Goal: Task Accomplishment & Management: Use online tool/utility

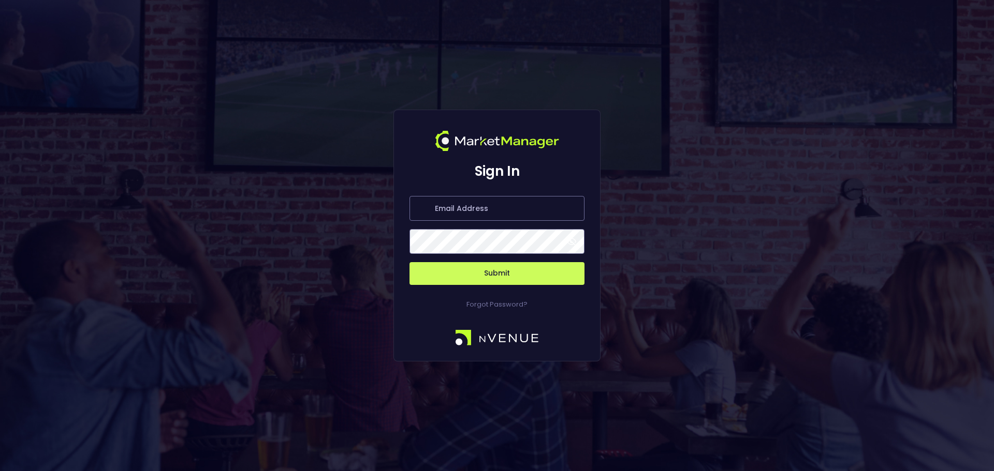
type input "[PERSON_NAME][EMAIL_ADDRESS][DOMAIN_NAME]"
click at [498, 276] on button "Submit" at bounding box center [496, 273] width 175 height 23
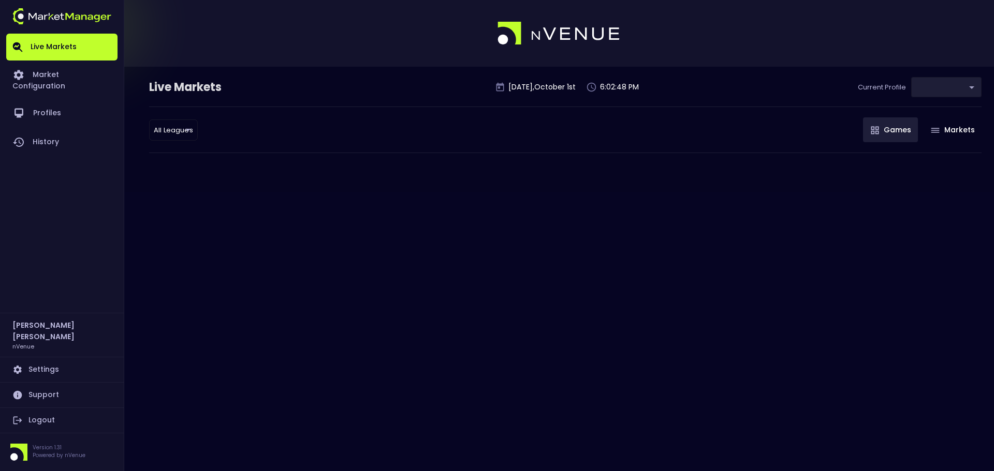
type input "0d810fa5-e353-4d9c-b11d-31f095cae871"
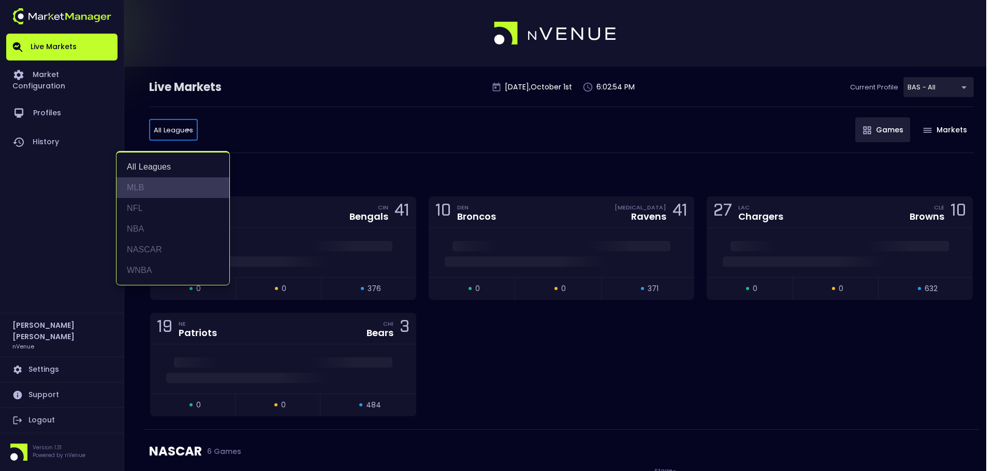
click at [167, 186] on li "MLB" at bounding box center [172, 188] width 113 height 21
type input "MLB"
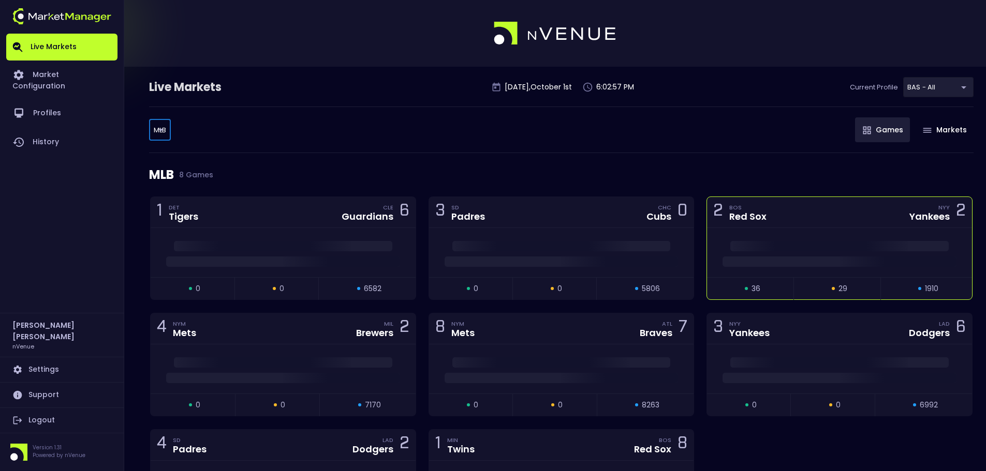
click at [808, 216] on div "2 BOS Red Sox NYY Yankees 2" at bounding box center [839, 212] width 265 height 31
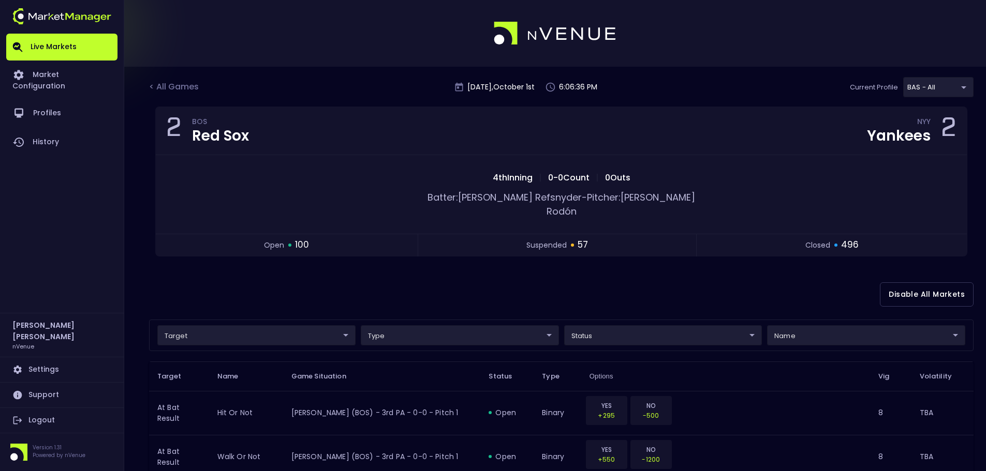
click at [875, 55] on div at bounding box center [493, 33] width 986 height 67
